Goal: Task Accomplishment & Management: Use online tool/utility

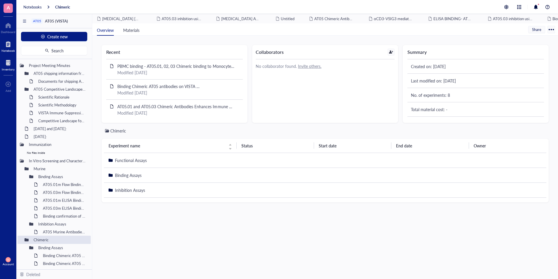
click at [7, 69] on div "Inventory" at bounding box center [8, 69] width 13 height 4
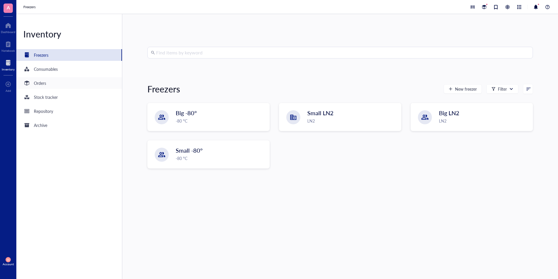
click at [40, 87] on div "Orders" at bounding box center [69, 83] width 106 height 12
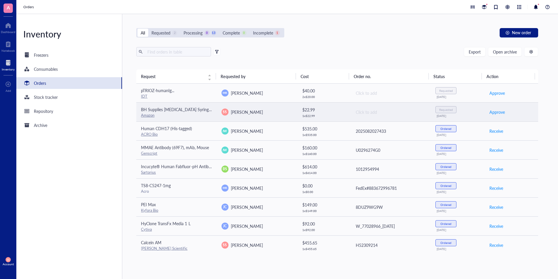
click at [265, 103] on td "SS [PERSON_NAME]" at bounding box center [257, 111] width 80 height 19
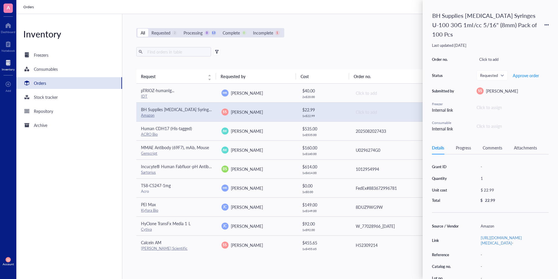
click at [488, 123] on div "Click to assign" at bounding box center [489, 126] width 25 height 6
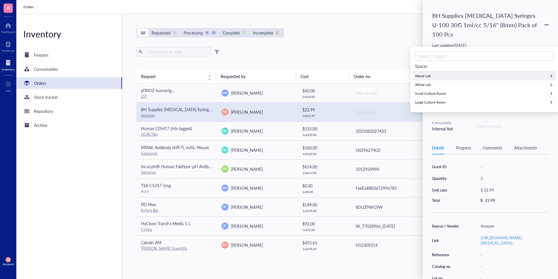
click at [443, 77] on div "Wood Lab" at bounding box center [484, 76] width 143 height 9
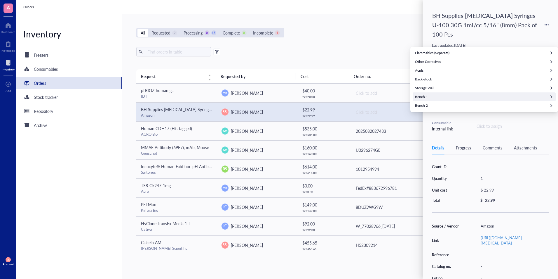
click at [439, 94] on div "Bench 1" at bounding box center [484, 96] width 143 height 9
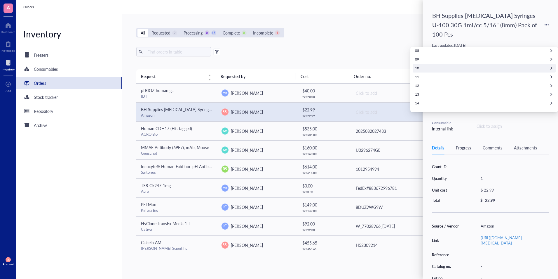
click at [439, 71] on div "10" at bounding box center [484, 68] width 143 height 9
click at [436, 80] on span "Add new consumable" at bounding box center [431, 78] width 33 height 6
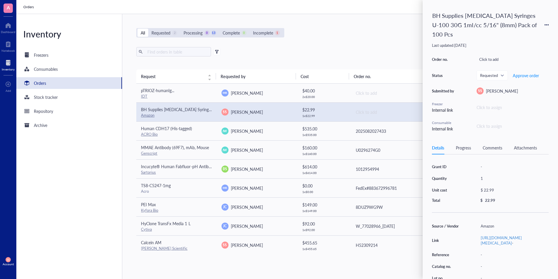
type input "[DATE]"
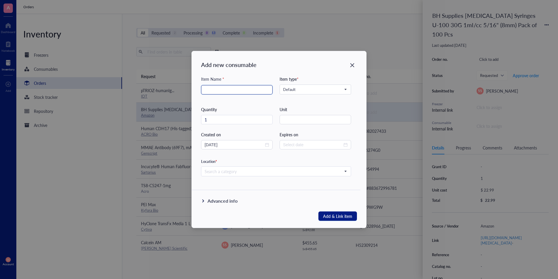
click at [256, 89] on input "search" at bounding box center [237, 89] width 65 height 9
type input "30G Syringe"
click at [350, 188] on div "Item Name * 30G Syringe Item type * Default Quantity 1 Unit Created on [DATE] E…" at bounding box center [276, 148] width 169 height 145
click at [333, 171] on input "search" at bounding box center [274, 171] width 138 height 9
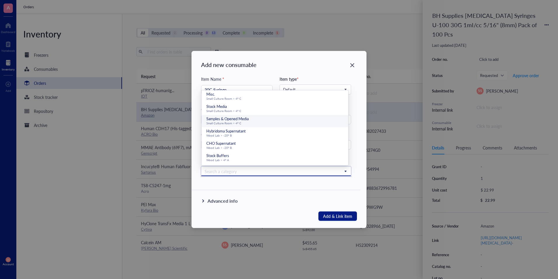
scroll to position [48, 0]
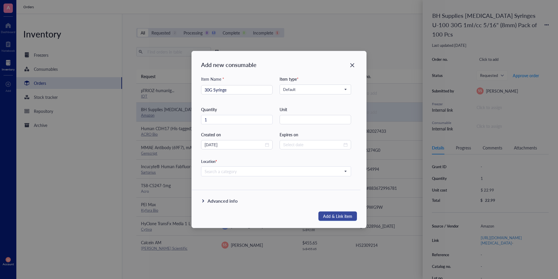
click at [343, 214] on span "Add & Link item" at bounding box center [337, 215] width 29 height 7
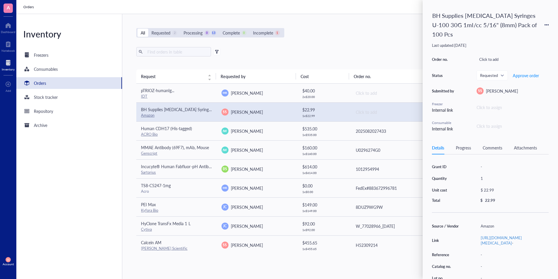
click at [336, 70] on th "Cost" at bounding box center [322, 76] width 53 height 14
